Goal: Information Seeking & Learning: Learn about a topic

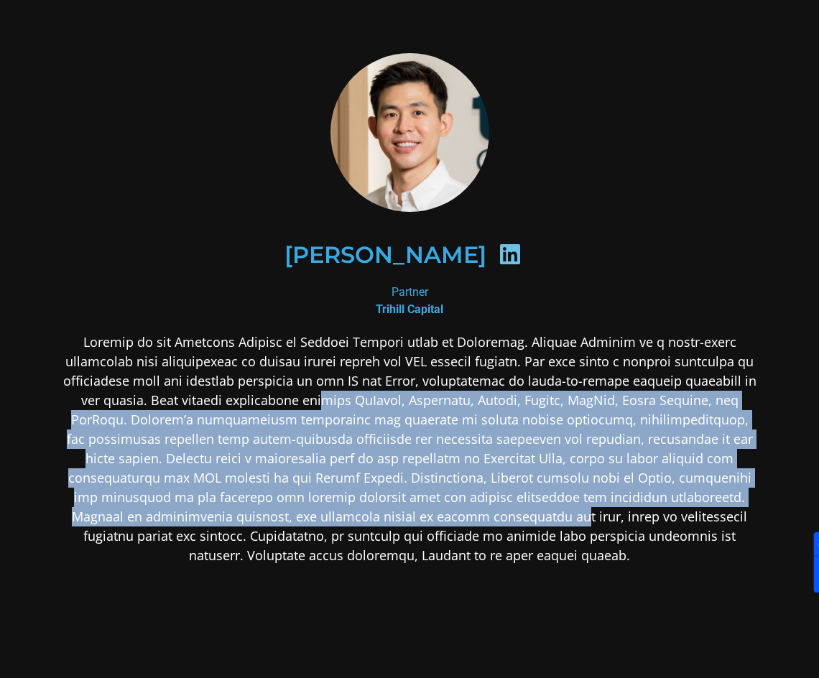
drag, startPoint x: 265, startPoint y: 401, endPoint x: 405, endPoint y: 520, distance: 183.4
click at [405, 520] on p at bounding box center [409, 449] width 698 height 233
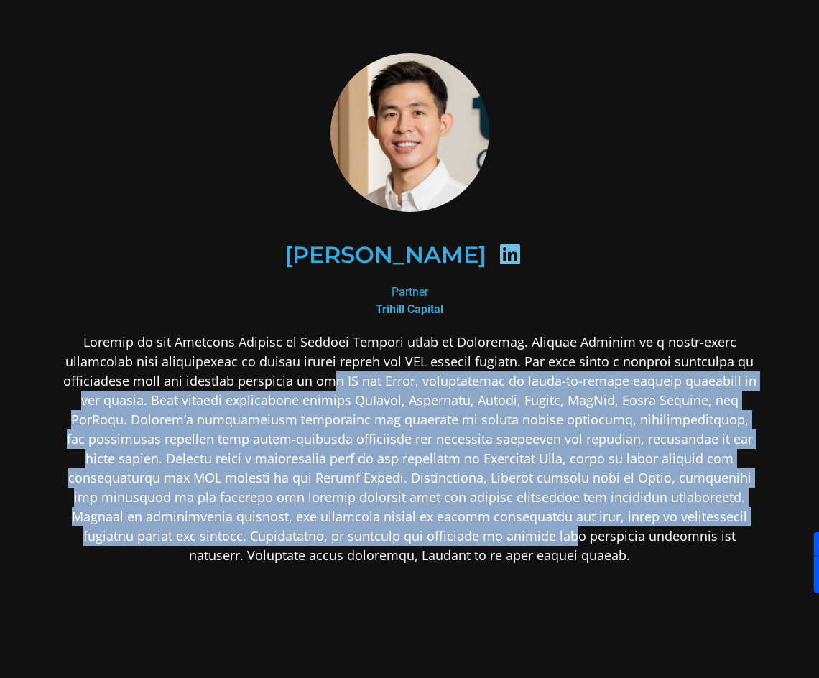
drag, startPoint x: 251, startPoint y: 378, endPoint x: 380, endPoint y: 529, distance: 198.6
click at [380, 529] on p at bounding box center [409, 449] width 698 height 233
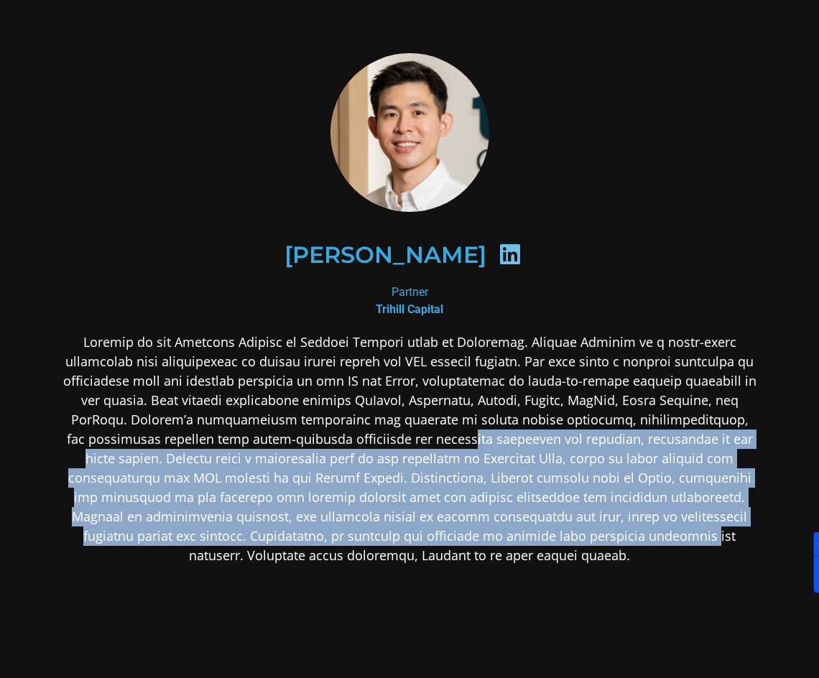
drag, startPoint x: 510, startPoint y: 538, endPoint x: 347, endPoint y: 447, distance: 186.8
click at [348, 447] on p at bounding box center [409, 449] width 698 height 233
click at [347, 447] on p at bounding box center [409, 449] width 698 height 233
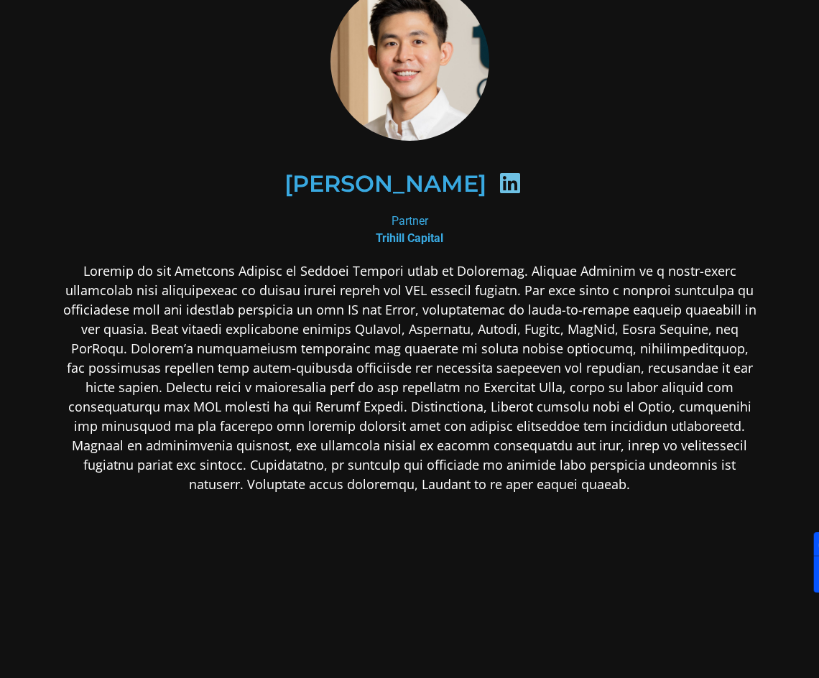
scroll to position [72, 0]
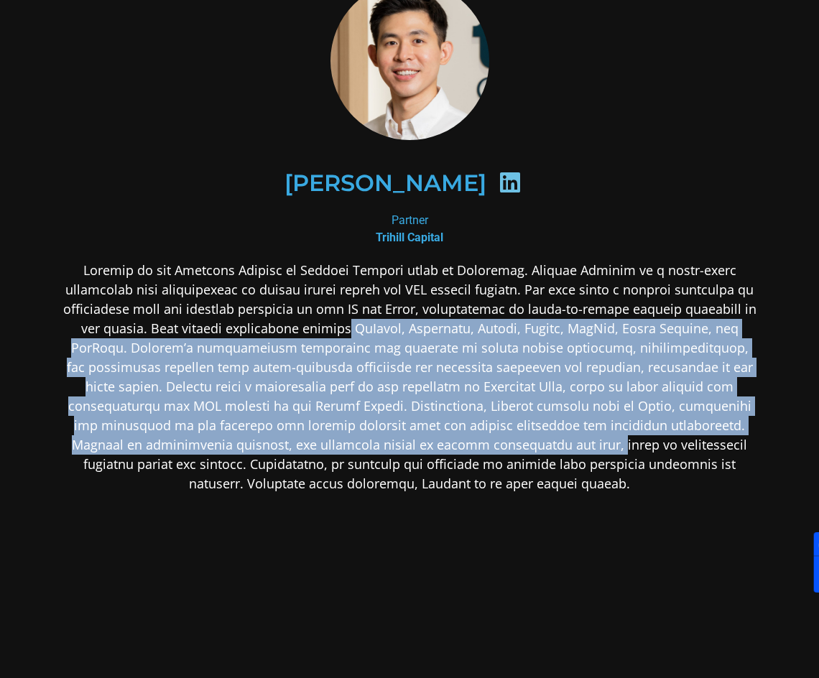
drag, startPoint x: 305, startPoint y: 342, endPoint x: 447, endPoint y: 446, distance: 176.2
click at [447, 446] on p at bounding box center [409, 377] width 698 height 233
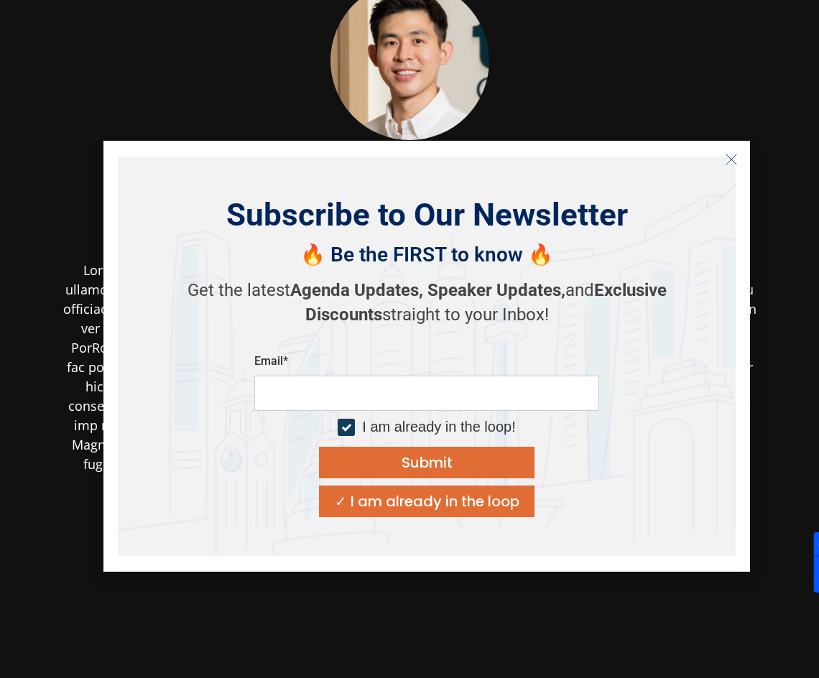
click at [726, 155] on icon "Close" at bounding box center [731, 159] width 13 height 13
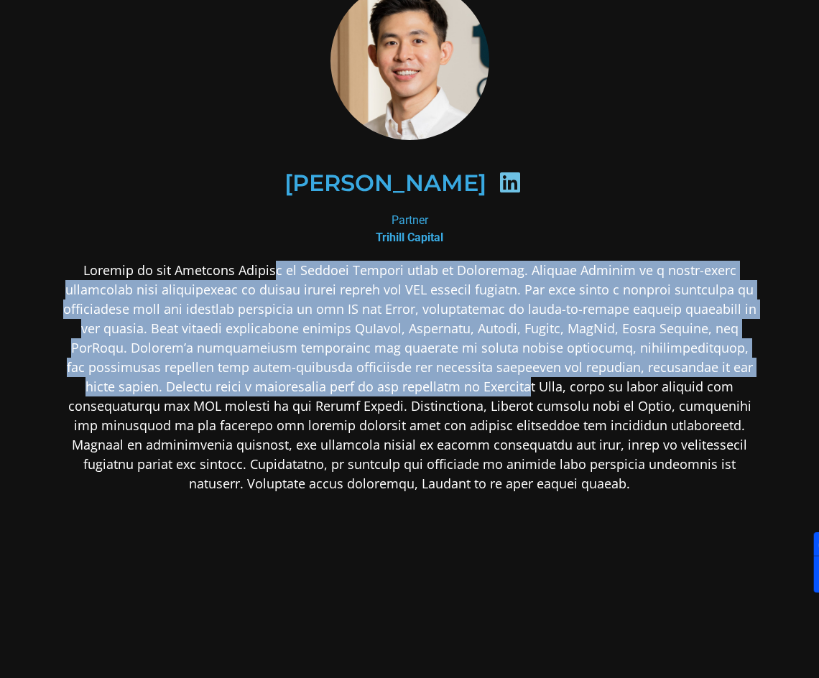
drag, startPoint x: 257, startPoint y: 278, endPoint x: 389, endPoint y: 385, distance: 169.5
click at [389, 385] on p at bounding box center [409, 377] width 698 height 233
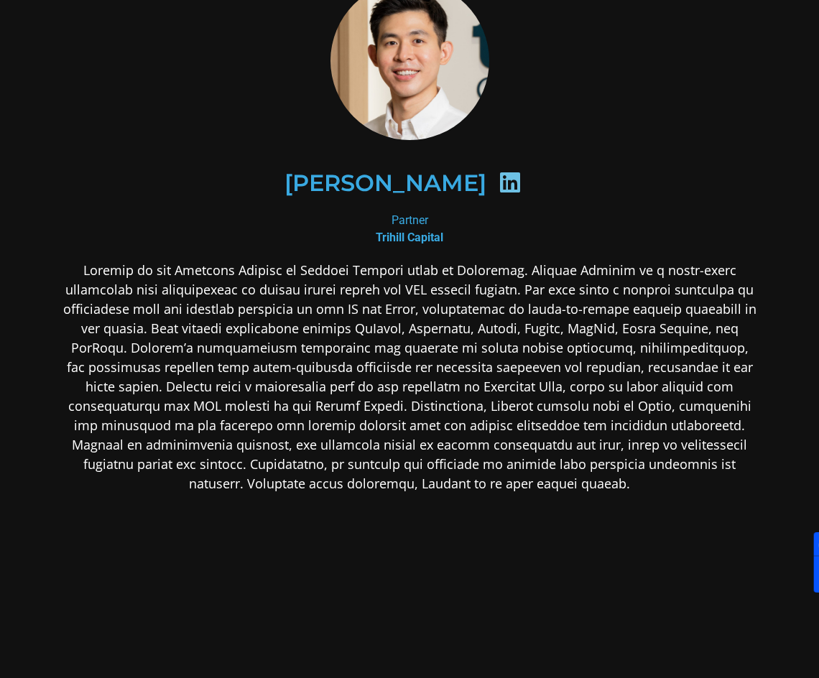
click at [802, 328] on section "[PERSON_NAME] Partner Trihill Capital" at bounding box center [409, 350] width 819 height 845
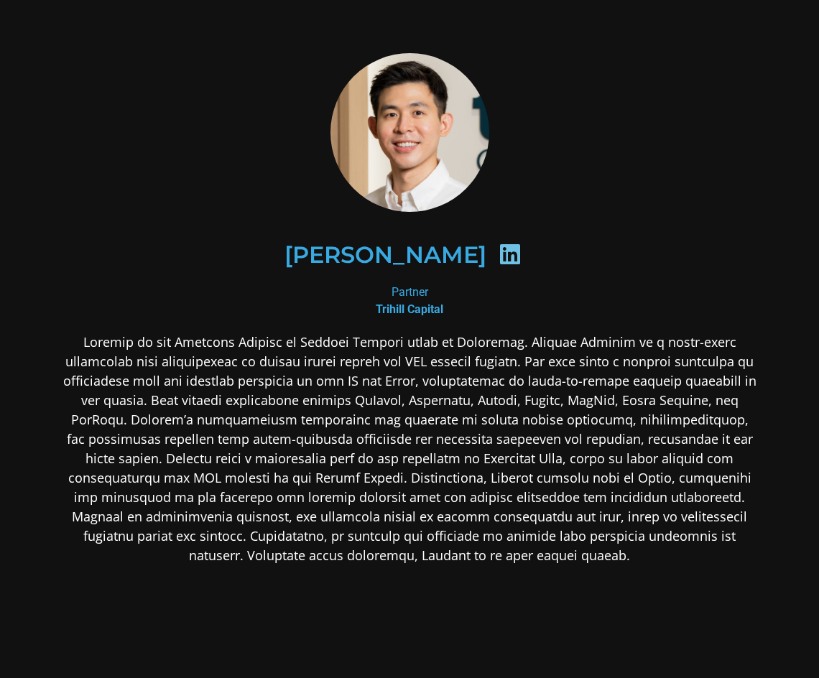
scroll to position [91, 0]
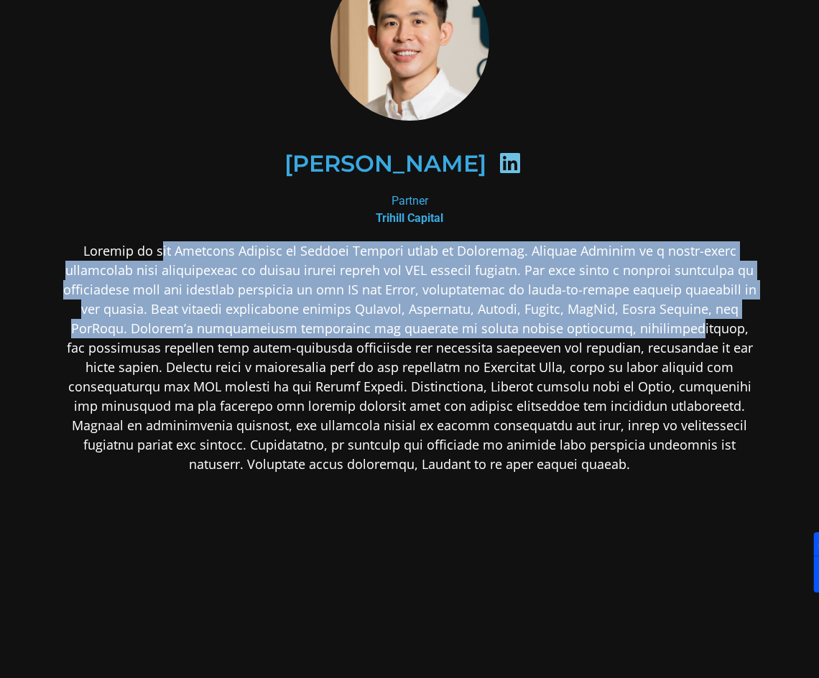
drag, startPoint x: 137, startPoint y: 252, endPoint x: 608, endPoint y: 336, distance: 477.8
click at [608, 336] on p at bounding box center [409, 357] width 698 height 233
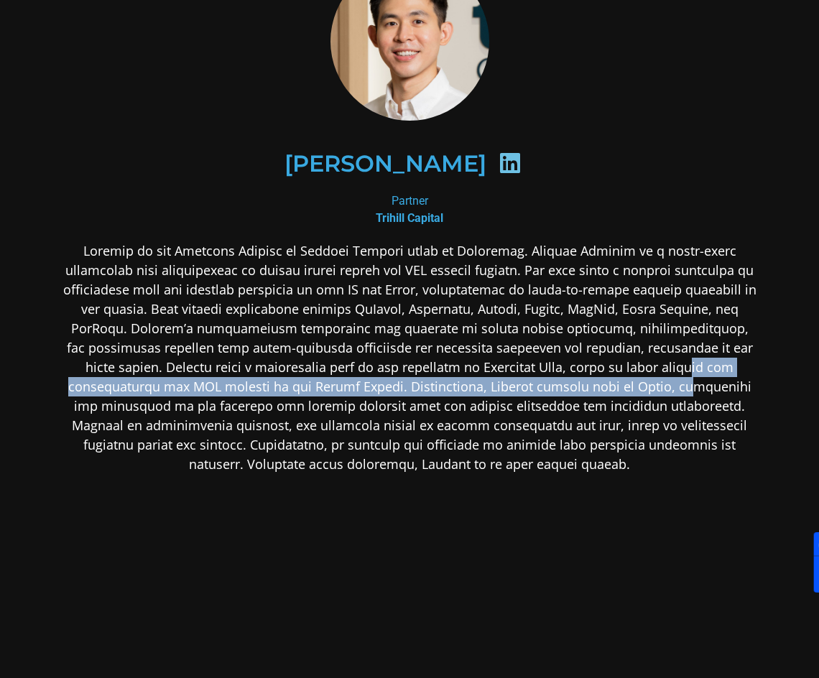
drag, startPoint x: 552, startPoint y: 376, endPoint x: 454, endPoint y: 373, distance: 98.5
click at [552, 377] on p at bounding box center [409, 357] width 698 height 233
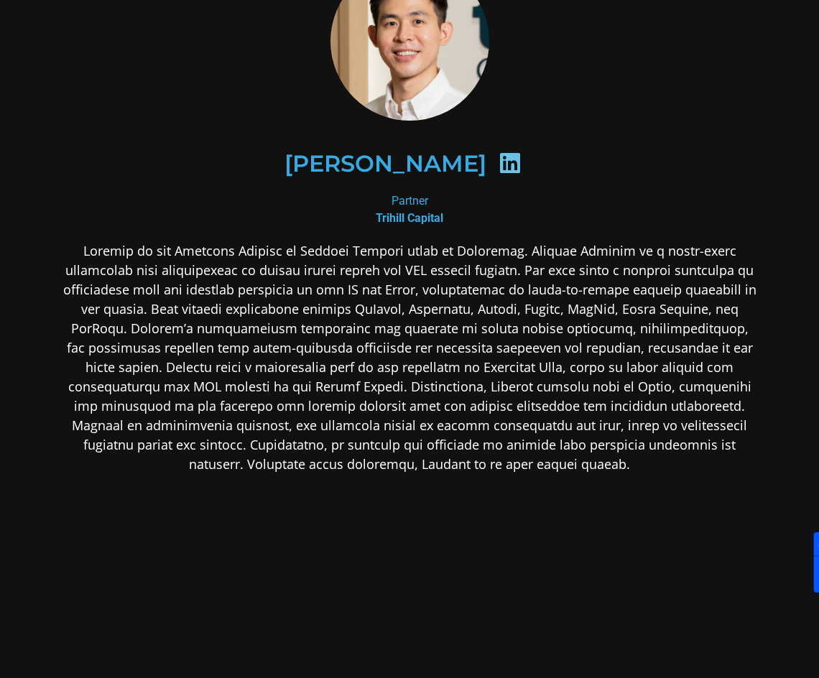
click at [320, 333] on p at bounding box center [409, 357] width 698 height 233
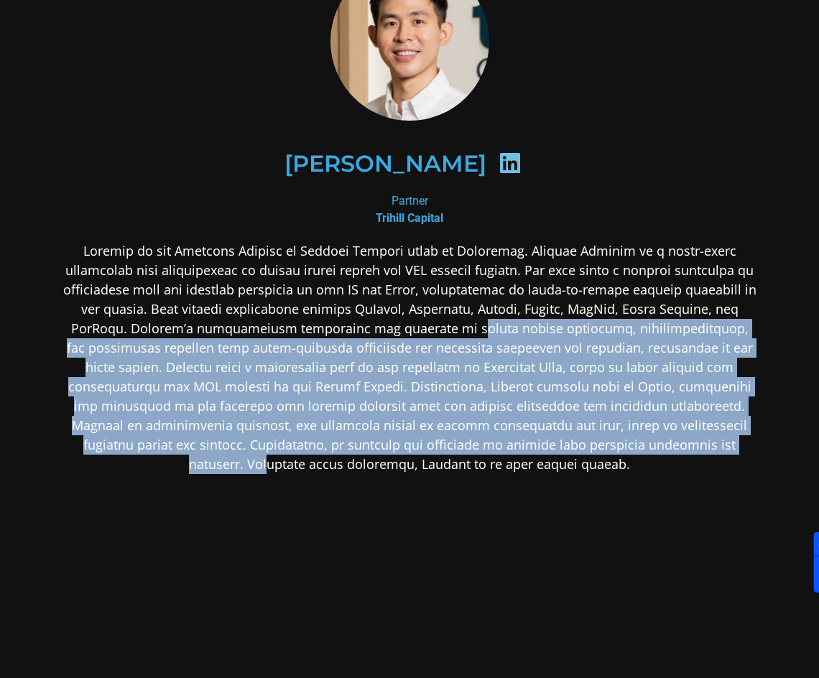
drag, startPoint x: 444, startPoint y: 330, endPoint x: 583, endPoint y: 464, distance: 193.5
click at [609, 440] on p at bounding box center [409, 357] width 698 height 233
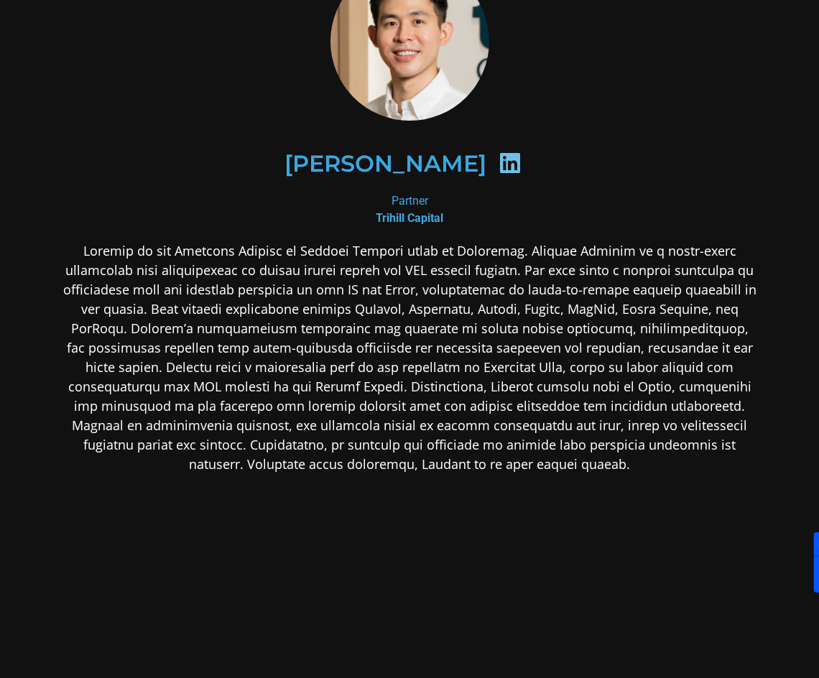
click at [583, 464] on p at bounding box center [409, 357] width 698 height 233
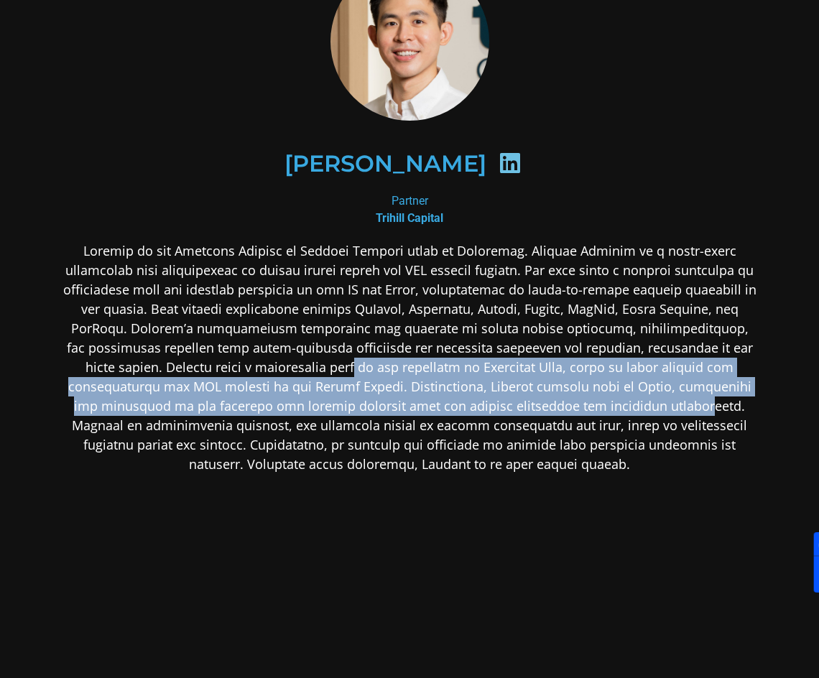
drag, startPoint x: 279, startPoint y: 382, endPoint x: 547, endPoint y: 414, distance: 270.5
click at [551, 413] on p at bounding box center [409, 357] width 698 height 233
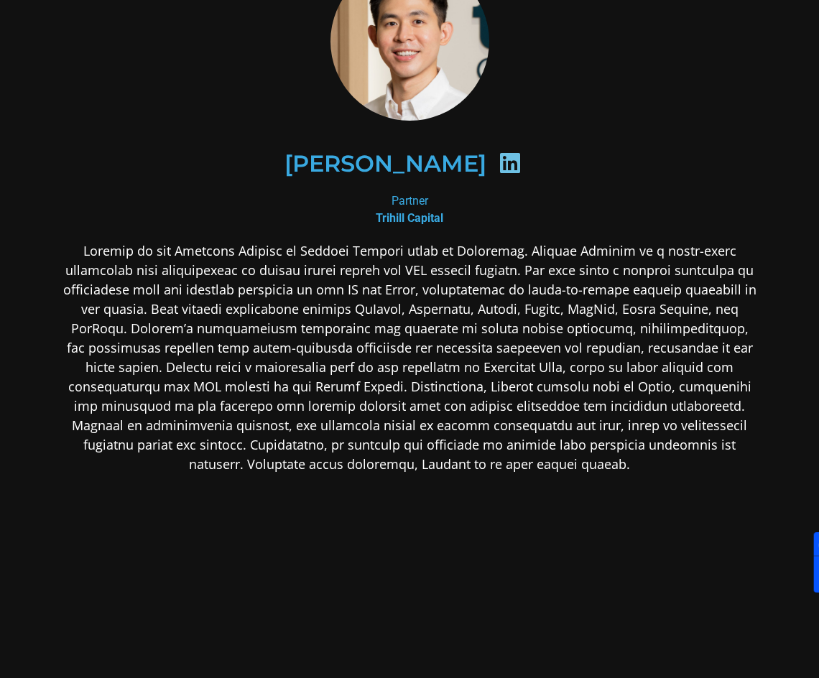
click at [498, 427] on p at bounding box center [409, 357] width 698 height 233
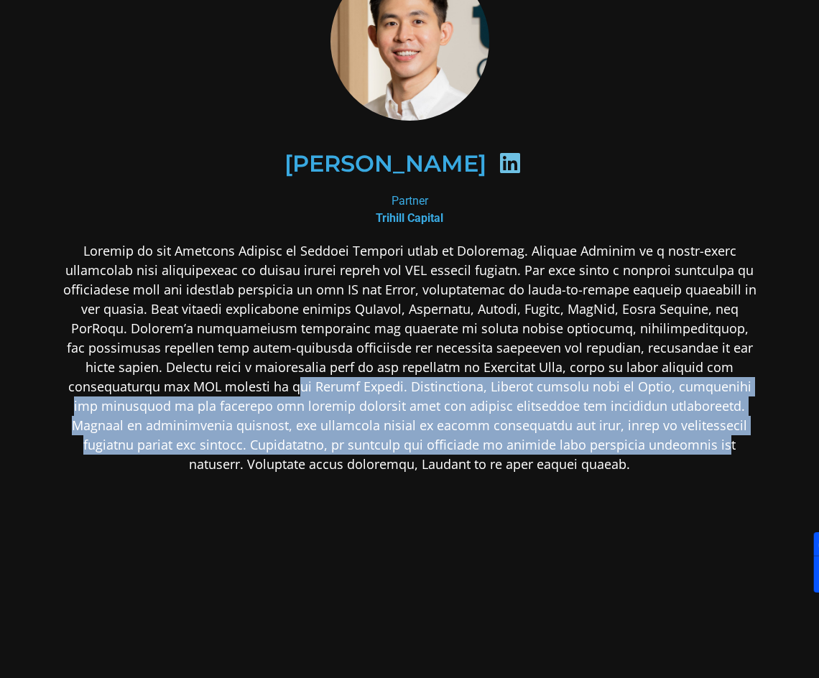
drag, startPoint x: 169, startPoint y: 386, endPoint x: 509, endPoint y: 456, distance: 346.8
click at [515, 450] on p at bounding box center [409, 357] width 698 height 233
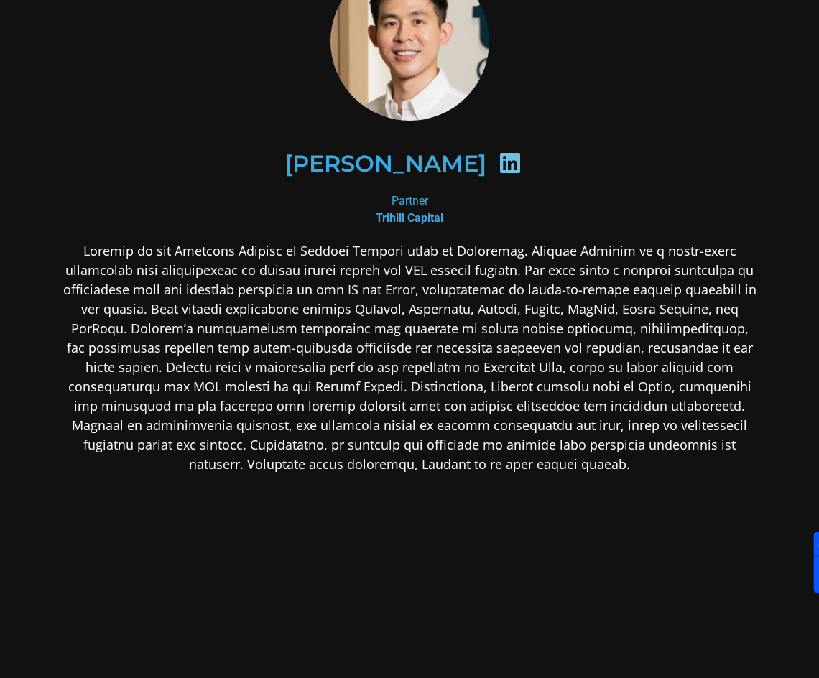
click at [509, 456] on p at bounding box center [409, 357] width 698 height 233
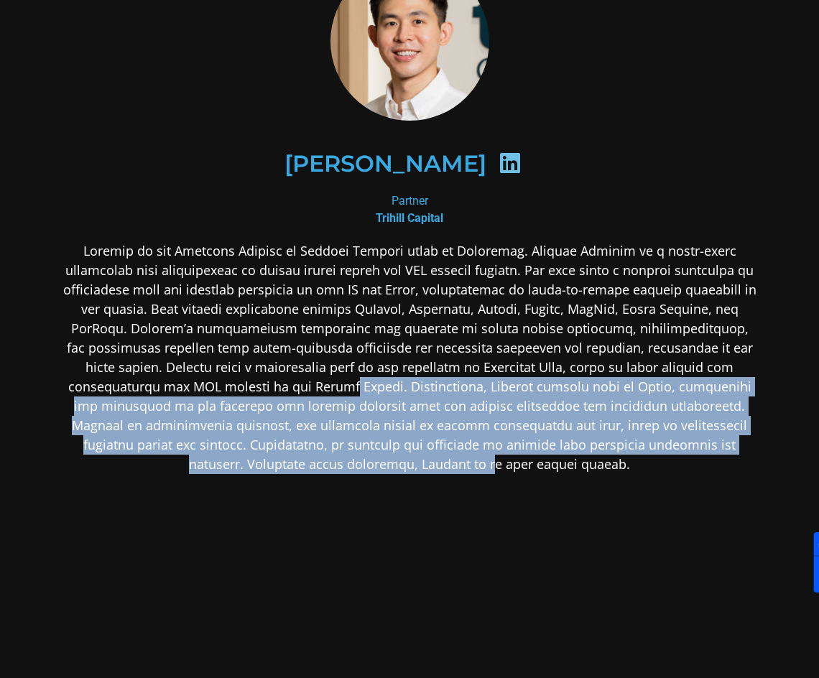
drag, startPoint x: 250, startPoint y: 389, endPoint x: 390, endPoint y: 455, distance: 154.8
click at [390, 455] on p at bounding box center [409, 357] width 698 height 233
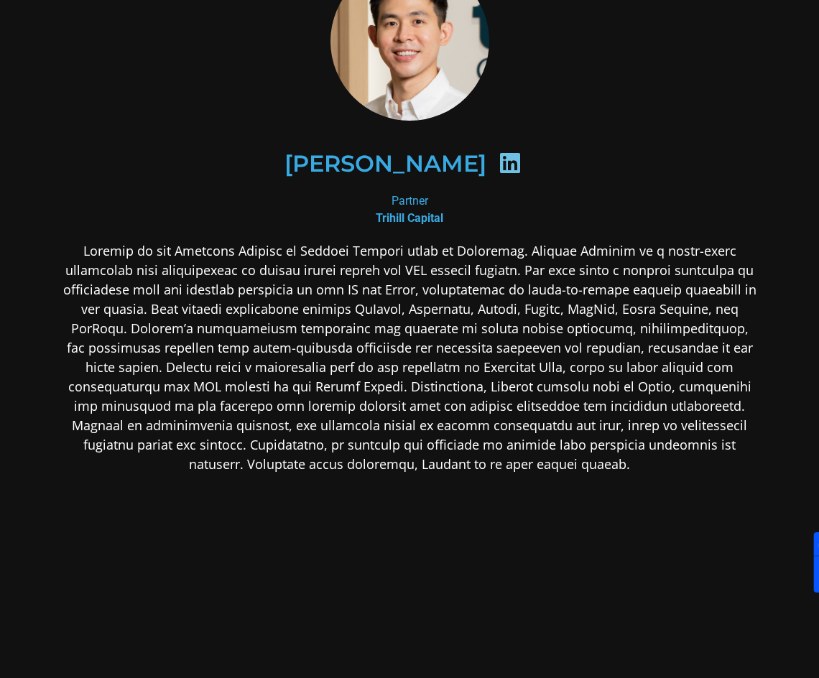
click at [425, 464] on p at bounding box center [409, 357] width 698 height 233
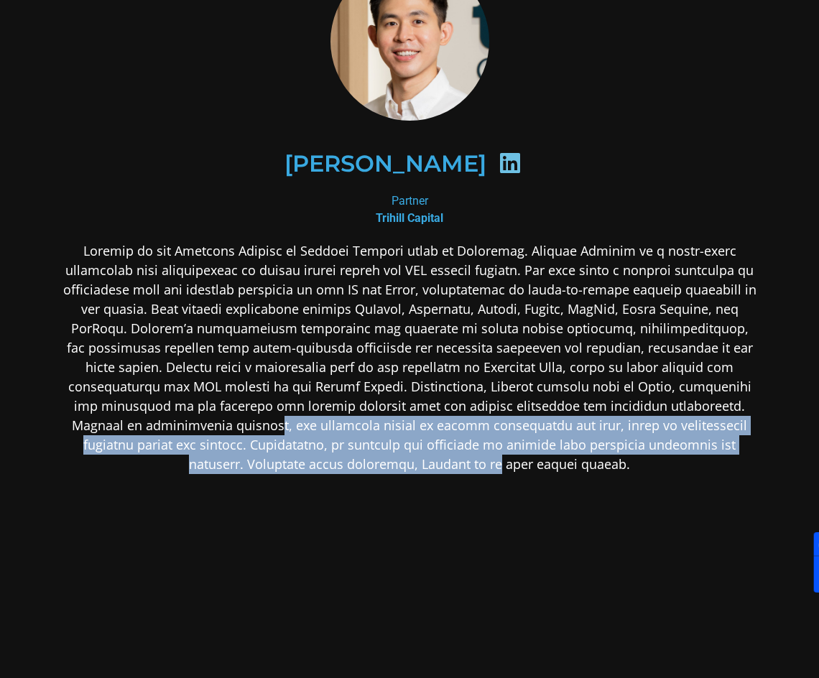
drag, startPoint x: 371, startPoint y: 459, endPoint x: 391, endPoint y: 493, distance: 38.9
click at [391, 493] on div at bounding box center [409, 471] width 698 height 460
drag, startPoint x: 391, startPoint y: 493, endPoint x: 560, endPoint y: 486, distance: 169.6
click at [391, 494] on div at bounding box center [409, 471] width 698 height 460
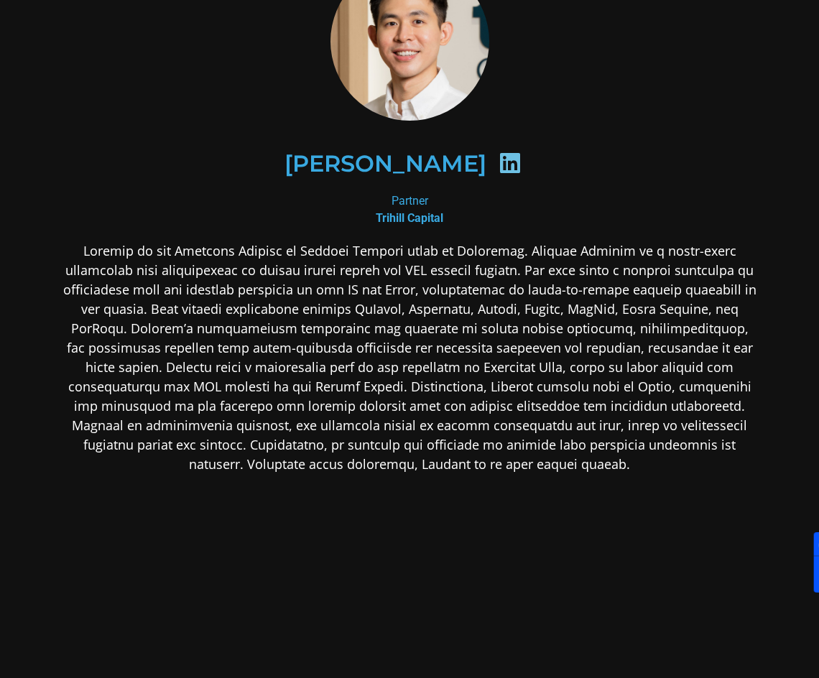
click at [560, 485] on div at bounding box center [409, 471] width 698 height 460
